Goal: Task Accomplishment & Management: Complete application form

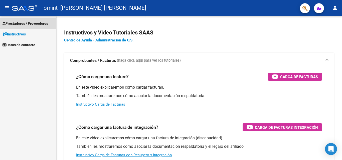
click at [32, 24] on span "Prestadores / Proveedores" at bounding box center [26, 24] width 46 height 6
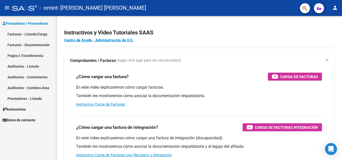
click at [34, 42] on link "Facturas - Documentación" at bounding box center [28, 45] width 56 height 11
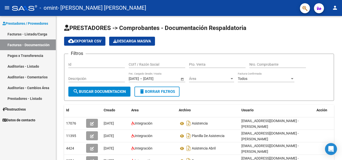
click at [39, 34] on link "Facturas - Listado/Carga" at bounding box center [28, 34] width 56 height 11
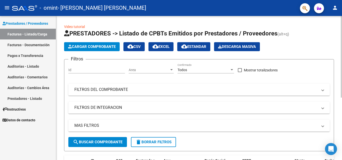
click at [87, 44] on button "Cargar Comprobante" at bounding box center [92, 46] width 56 height 9
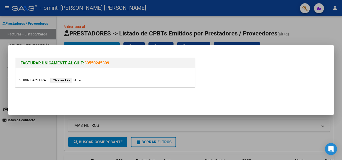
click at [70, 82] on input "file" at bounding box center [50, 80] width 63 height 5
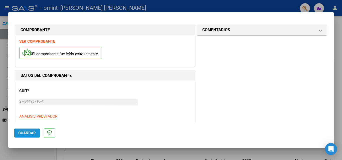
click at [31, 132] on span "Guardar" at bounding box center [27, 133] width 18 height 5
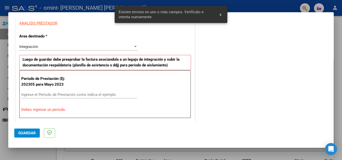
scroll to position [113, 0]
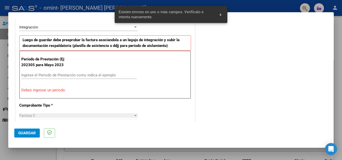
click at [33, 74] on input "Ingrese el Período de Prestación como indica el ejemplo" at bounding box center [79, 75] width 116 height 5
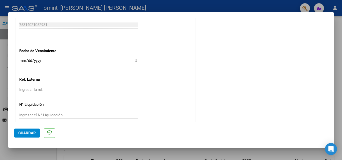
scroll to position [327, 0]
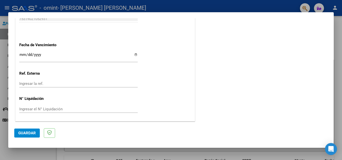
type input "202507"
click at [19, 135] on span "Guardar" at bounding box center [27, 133] width 18 height 5
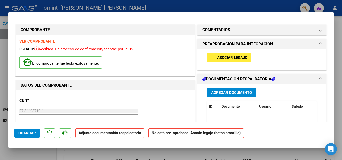
click at [219, 94] on span "Agregar Documento" at bounding box center [231, 93] width 41 height 5
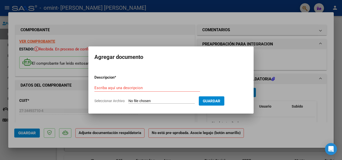
click at [137, 91] on div "Escriba aquí una descripcion" at bounding box center [147, 88] width 106 height 8
click at [134, 88] on input "Escriba aquí una descripcion" at bounding box center [147, 88] width 106 height 5
click at [142, 99] on form "Descripcion * Escriba aquí una descripcion Seleccionar Archivo Guardar" at bounding box center [170, 89] width 153 height 37
click at [144, 101] on input "Seleccionar Archivo" at bounding box center [161, 101] width 66 height 5
type input "C:\fakepath\7. Asistencia [PERSON_NAME].pdf"
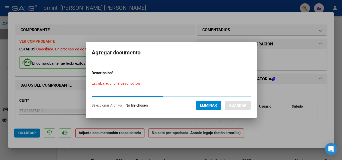
click at [125, 83] on input "Escriba aquí una descripcion" at bounding box center [147, 83] width 110 height 5
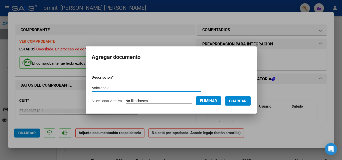
type input "Asistencia"
click at [244, 100] on span "Guardar" at bounding box center [238, 101] width 18 height 5
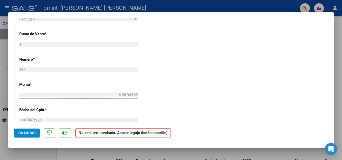
scroll to position [331, 0]
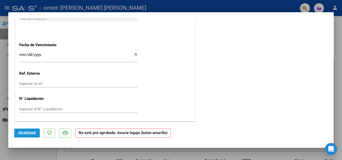
click at [29, 132] on span "Guardar" at bounding box center [27, 133] width 18 height 5
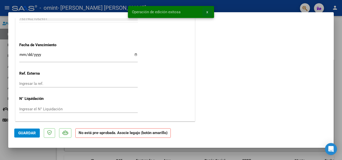
drag, startPoint x: 208, startPoint y: 12, endPoint x: 208, endPoint y: 17, distance: 5.3
click at [208, 12] on span "x" at bounding box center [207, 12] width 2 height 5
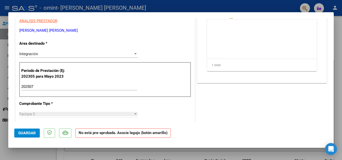
scroll to position [0, 0]
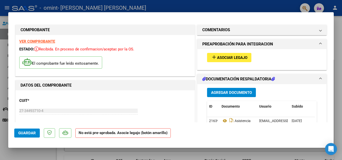
click at [232, 55] on span "add Asociar Legajo" at bounding box center [229, 57] width 36 height 5
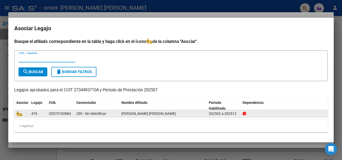
click at [134, 114] on span "[PERSON_NAME] [PERSON_NAME]" at bounding box center [148, 114] width 54 height 4
click at [244, 113] on icon at bounding box center [245, 114] width 4 height 4
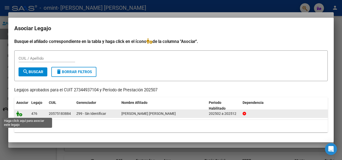
click at [21, 116] on icon at bounding box center [19, 114] width 6 height 6
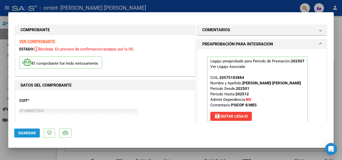
click at [25, 132] on span "Guardar" at bounding box center [27, 133] width 18 height 5
click at [26, 131] on span "Guardar" at bounding box center [27, 133] width 18 height 5
click at [27, 134] on span "Guardar" at bounding box center [27, 133] width 18 height 5
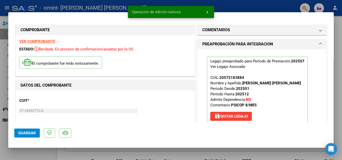
click at [208, 12] on span "x" at bounding box center [207, 12] width 2 height 5
